Goal: Information Seeking & Learning: Learn about a topic

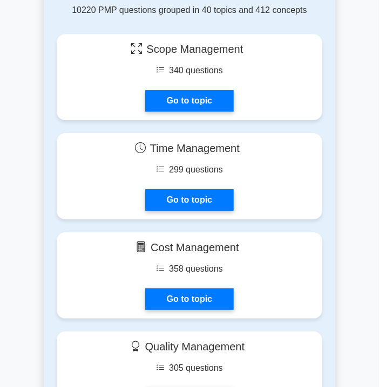
scroll to position [755, 0]
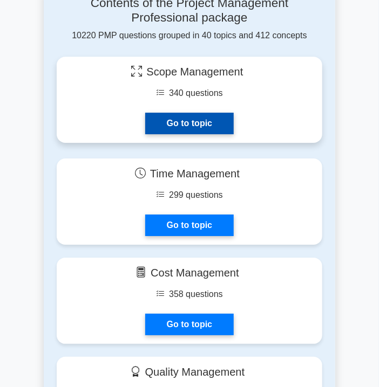
click at [216, 126] on link "Go to topic" at bounding box center [189, 124] width 88 height 22
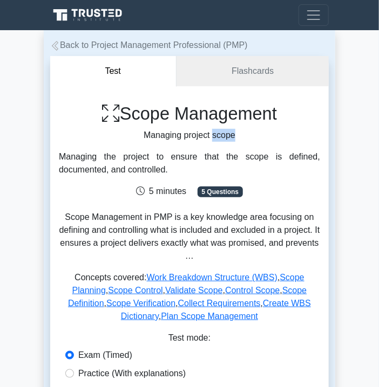
click at [216, 129] on p "Managing project scope" at bounding box center [189, 135] width 261 height 13
drag, startPoint x: 0, startPoint y: 0, endPoint x: 316, endPoint y: 16, distance: 316.5
click at [316, 16] on span "Toggle navigation" at bounding box center [313, 15] width 16 height 16
